Goal: Task Accomplishment & Management: Use online tool/utility

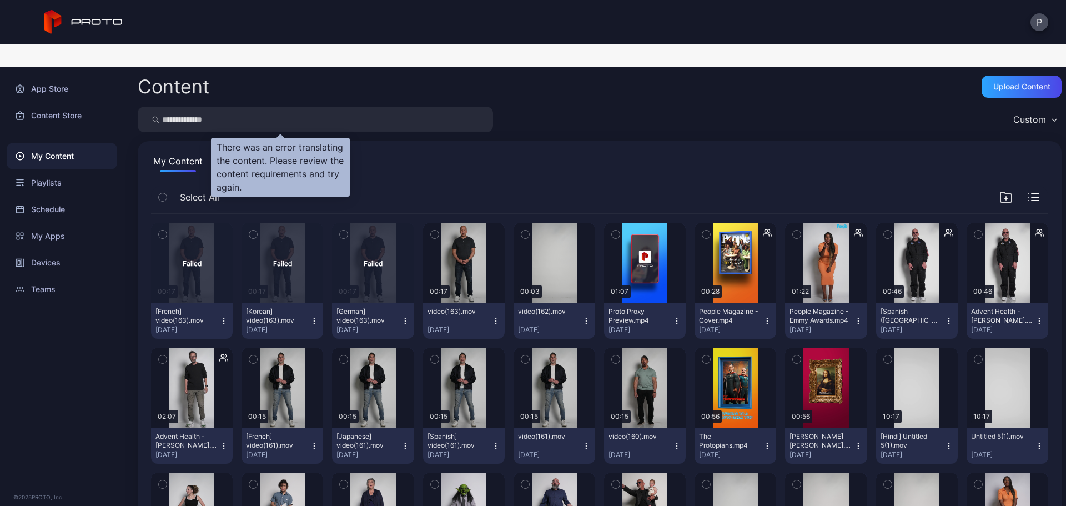
scroll to position [148, 0]
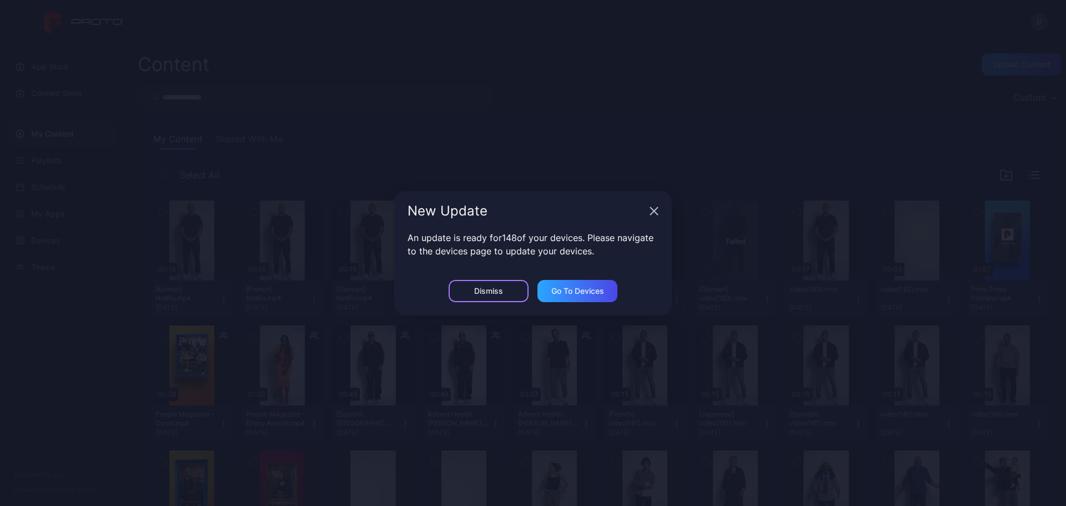
click at [517, 296] on div "Dismiss" at bounding box center [489, 291] width 80 height 22
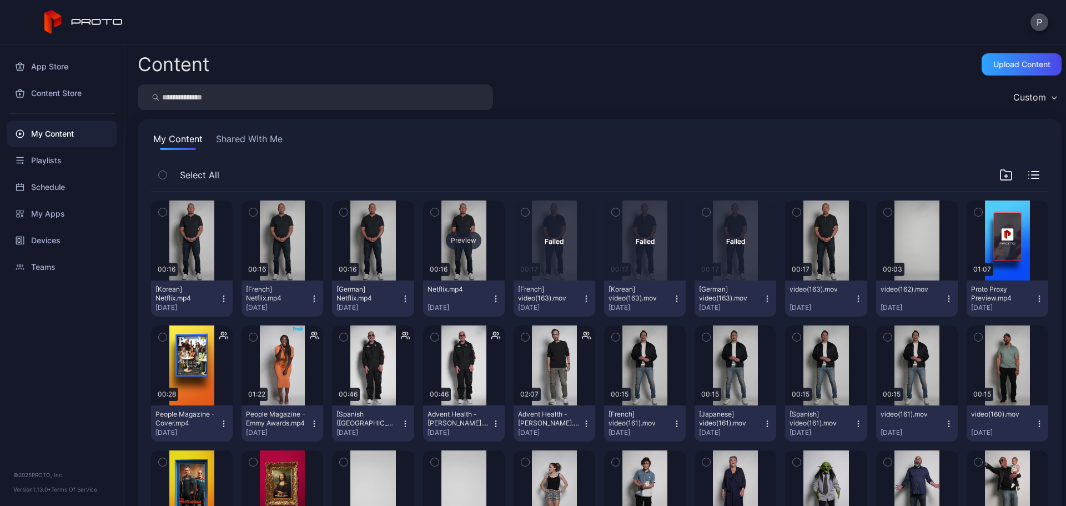
click at [482, 261] on div "Preview" at bounding box center [464, 240] width 82 height 80
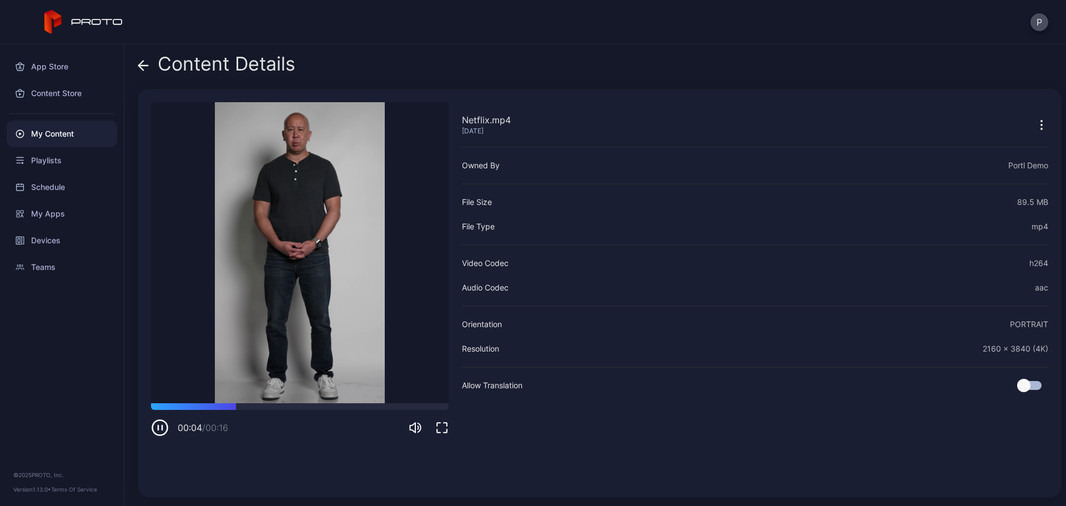
click at [147, 68] on icon at bounding box center [143, 65] width 11 height 11
